Goal: Task Accomplishment & Management: Complete application form

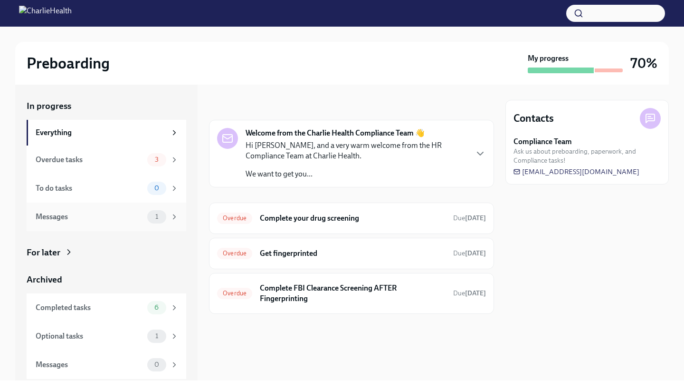
click at [108, 218] on div "Messages" at bounding box center [90, 216] width 108 height 10
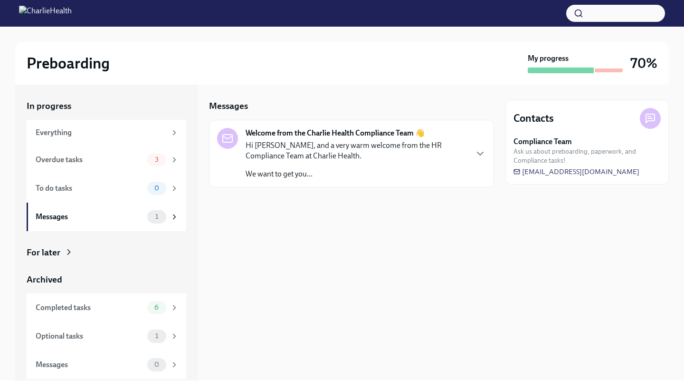
click at [174, 5] on div at bounding box center [342, 13] width 684 height 27
click at [98, 165] on div "Overdue tasks 3" at bounding box center [107, 159] width 143 height 13
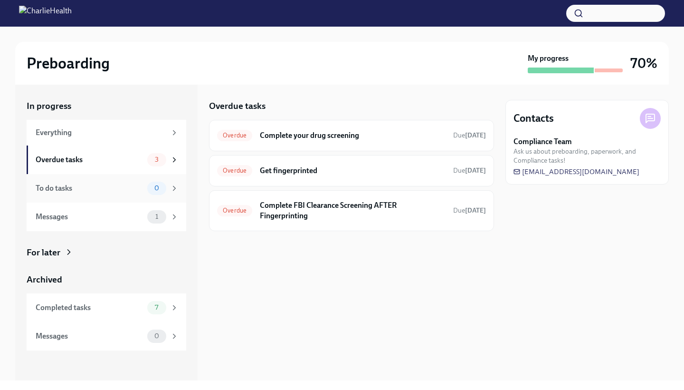
click at [101, 190] on div "To do tasks" at bounding box center [90, 188] width 108 height 10
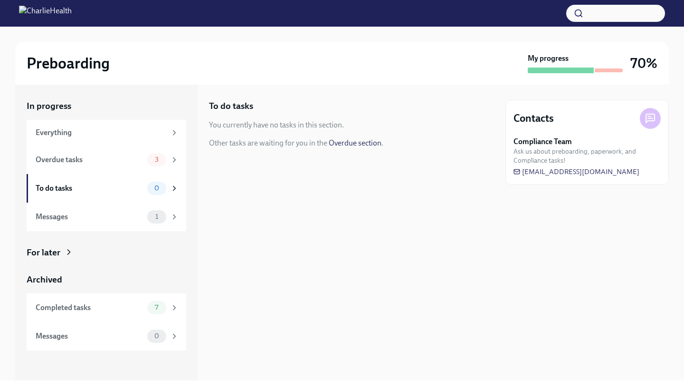
click at [215, 2] on div at bounding box center [342, 13] width 684 height 27
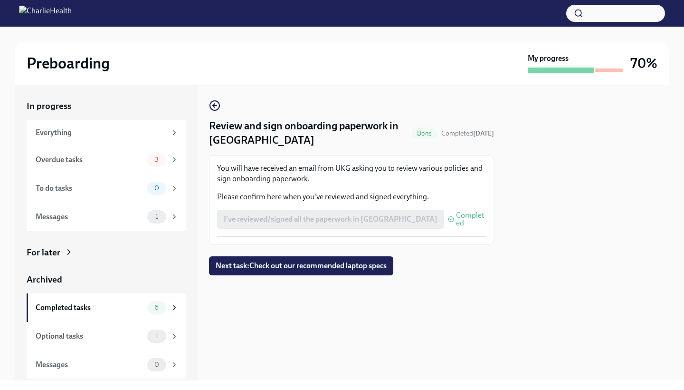
click at [348, 221] on div "I've reviewed/signed all the paperwork in [GEOGRAPHIC_DATA] Completed" at bounding box center [351, 219] width 269 height 19
click at [341, 263] on span "Next task : Check out our recommended laptop specs" at bounding box center [301, 266] width 171 height 10
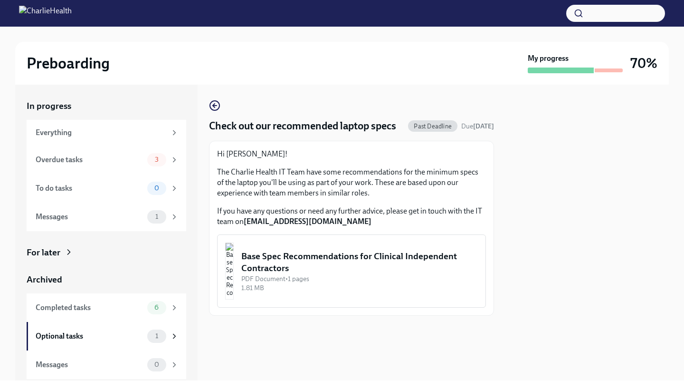
click at [333, 272] on div "Base Spec Recommendations for Clinical Independent Contractors" at bounding box center [359, 262] width 237 height 24
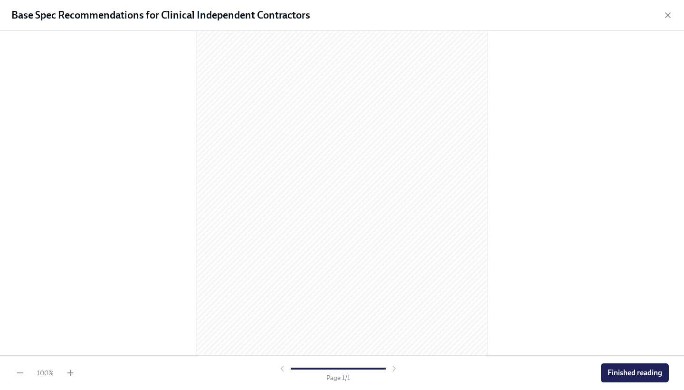
scroll to position [68, 0]
click at [627, 367] on button "Finished reading" at bounding box center [635, 372] width 68 height 19
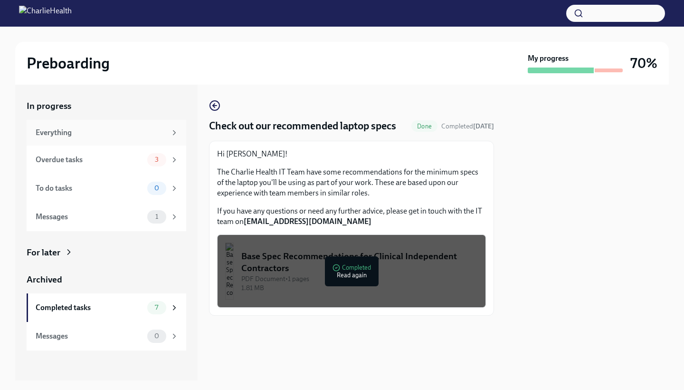
click at [111, 128] on div "Everything" at bounding box center [101, 132] width 131 height 10
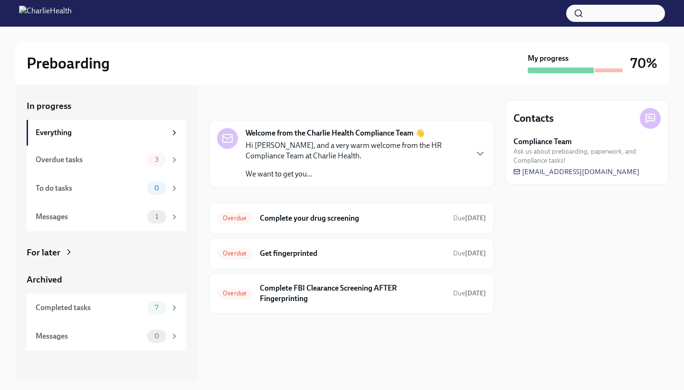
click at [376, 161] on div "Hi Jacob, and a very warm welcome from the HR Compliance Team at Charlie Health…" at bounding box center [356, 159] width 221 height 39
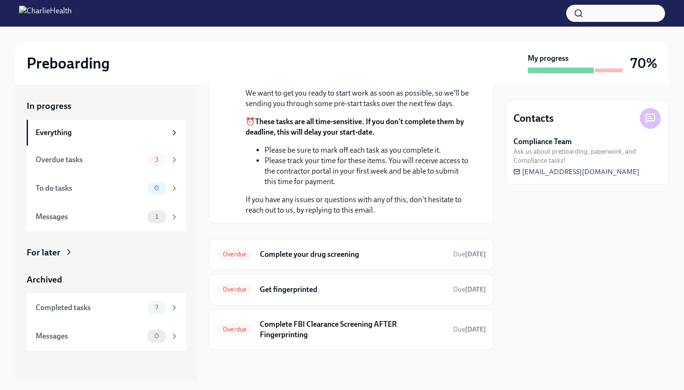
scroll to position [184, 0]
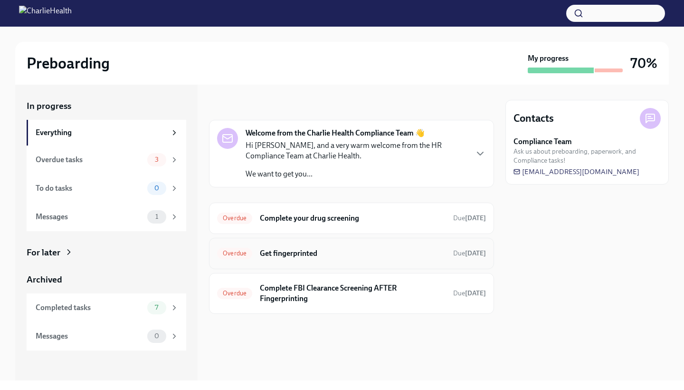
click at [288, 258] on div "Overdue Get fingerprinted Due [DATE]" at bounding box center [351, 253] width 269 height 15
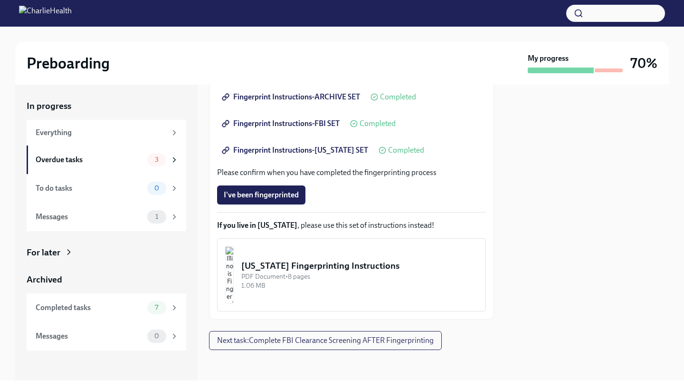
scroll to position [196, 0]
